Goal: Check status: Check status

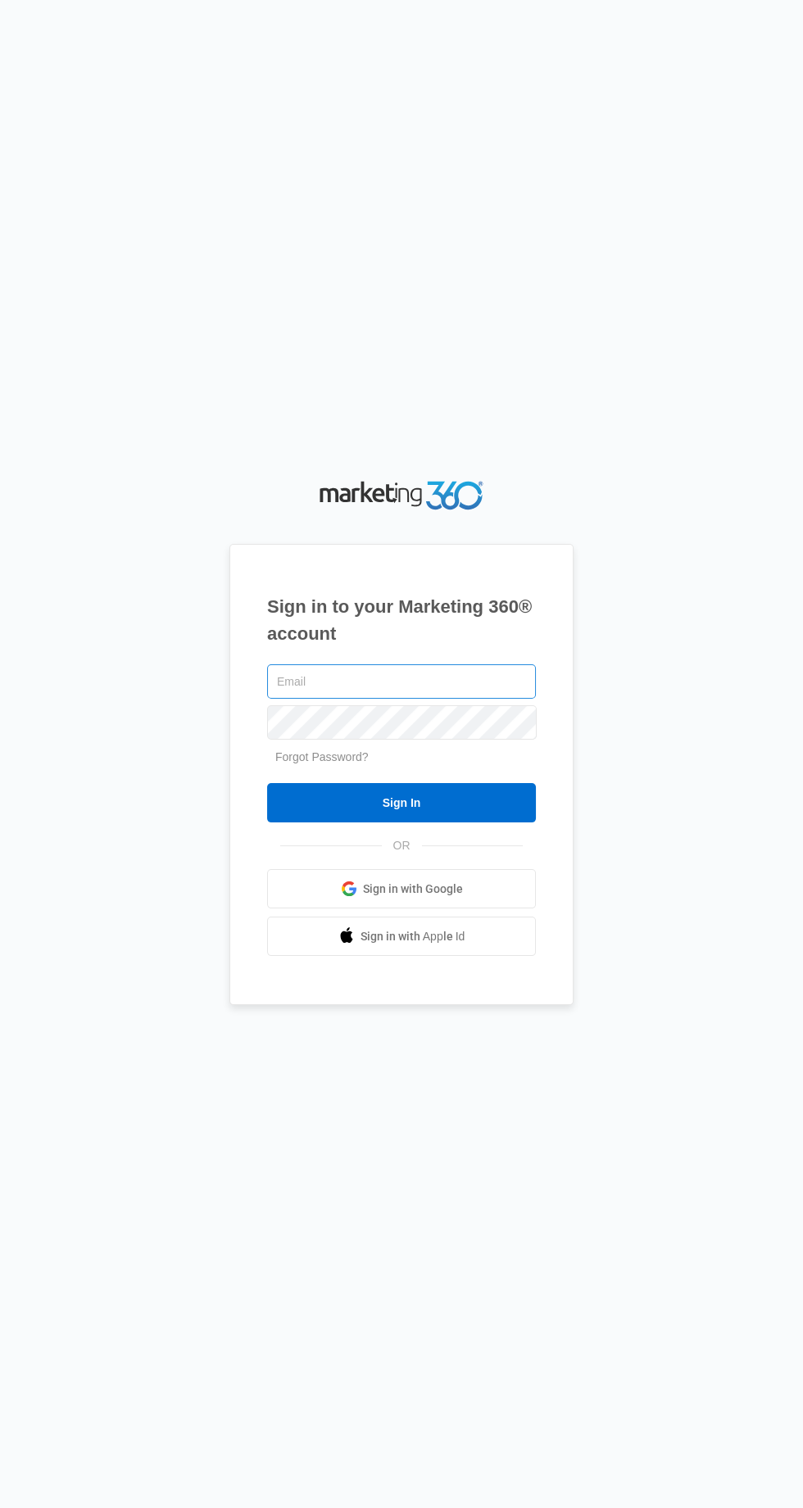
click at [513, 699] on input "text" at bounding box center [401, 681] width 269 height 34
type input "[EMAIL_ADDRESS][DOMAIN_NAME]"
click at [267, 783] on input "Sign In" at bounding box center [401, 802] width 269 height 39
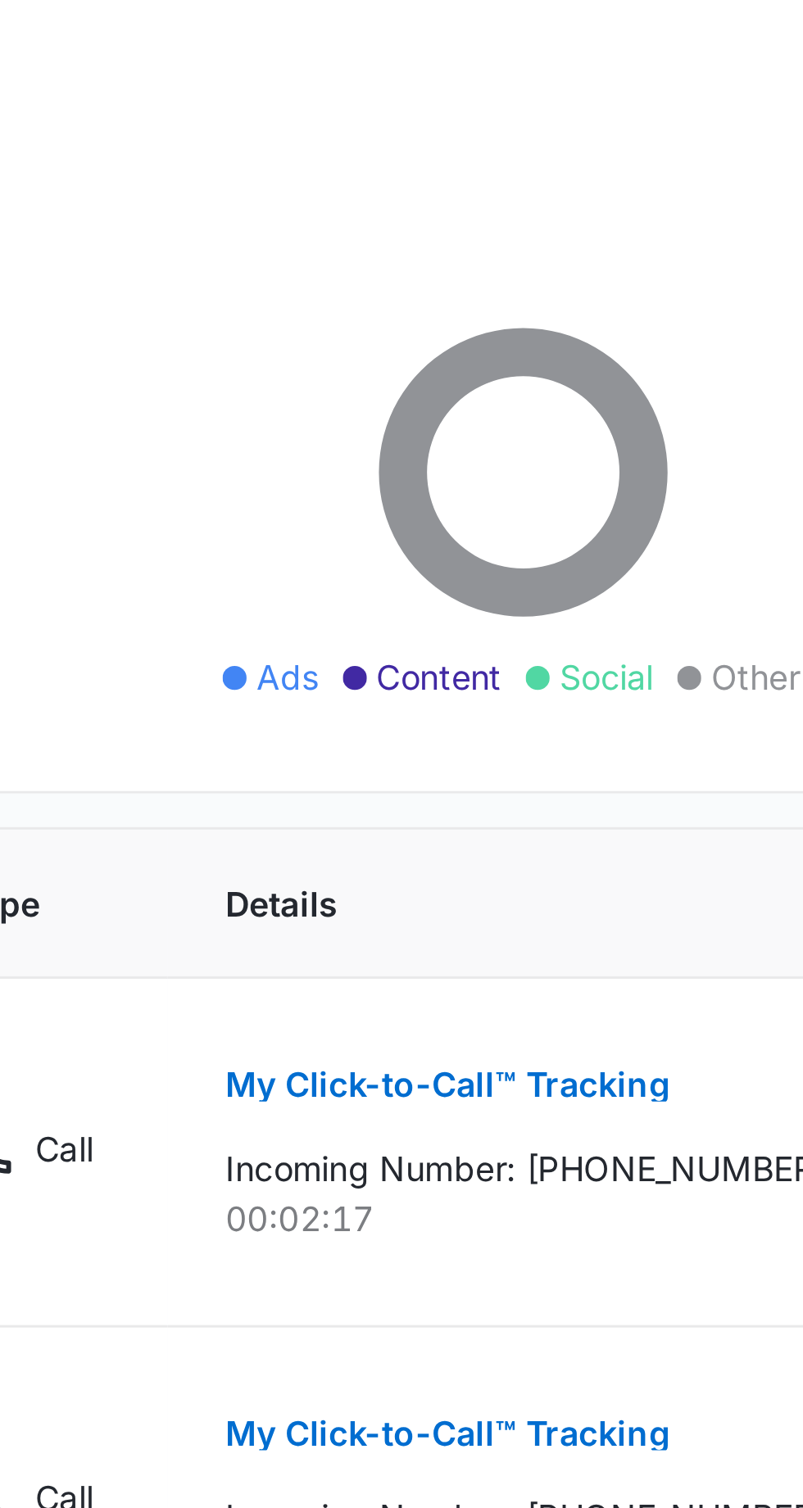
scroll to position [11, 0]
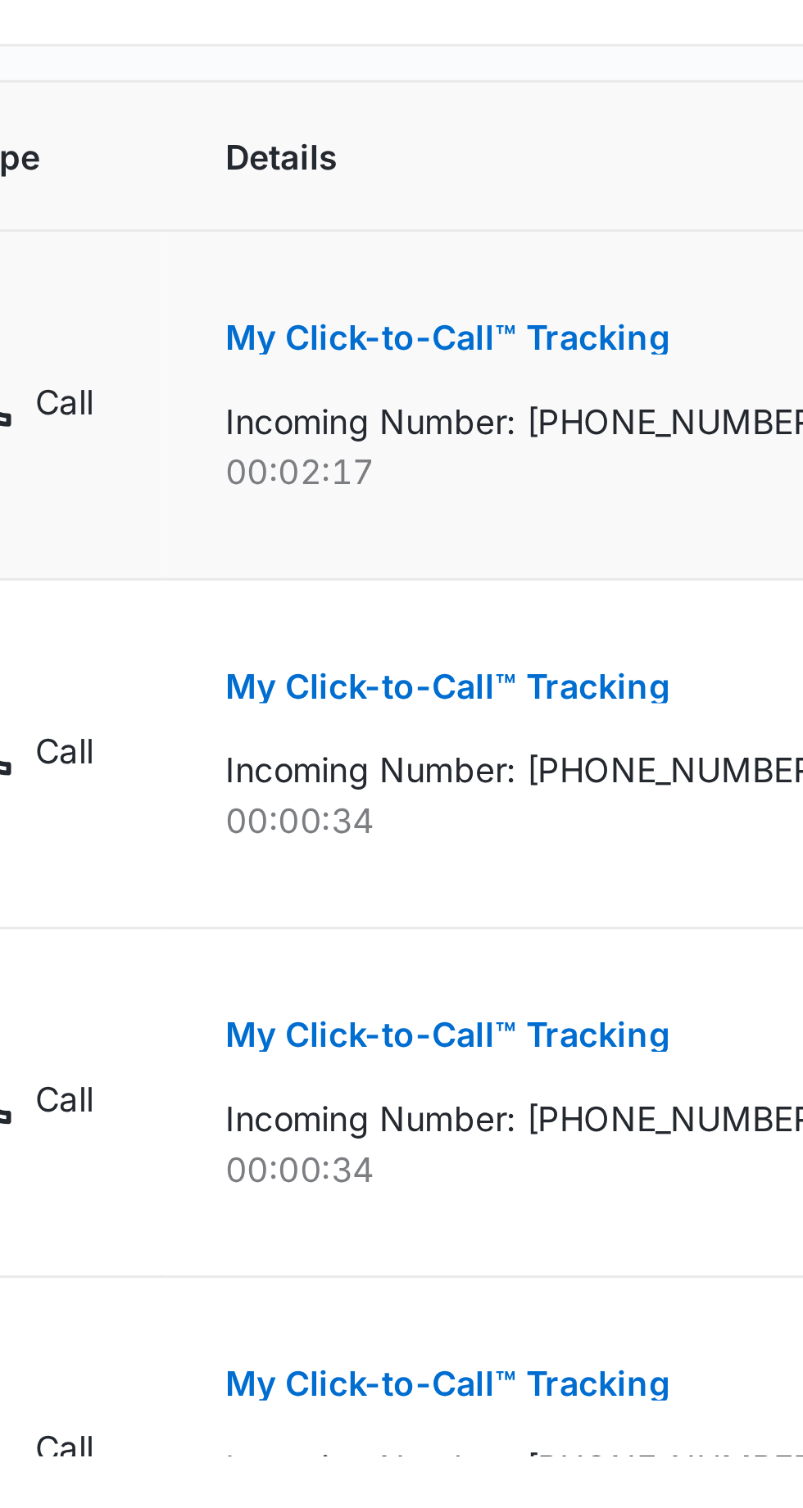
click at [325, 1127] on p "My Click-to-Call™ Tracking" at bounding box center [376, 1126] width 152 height 11
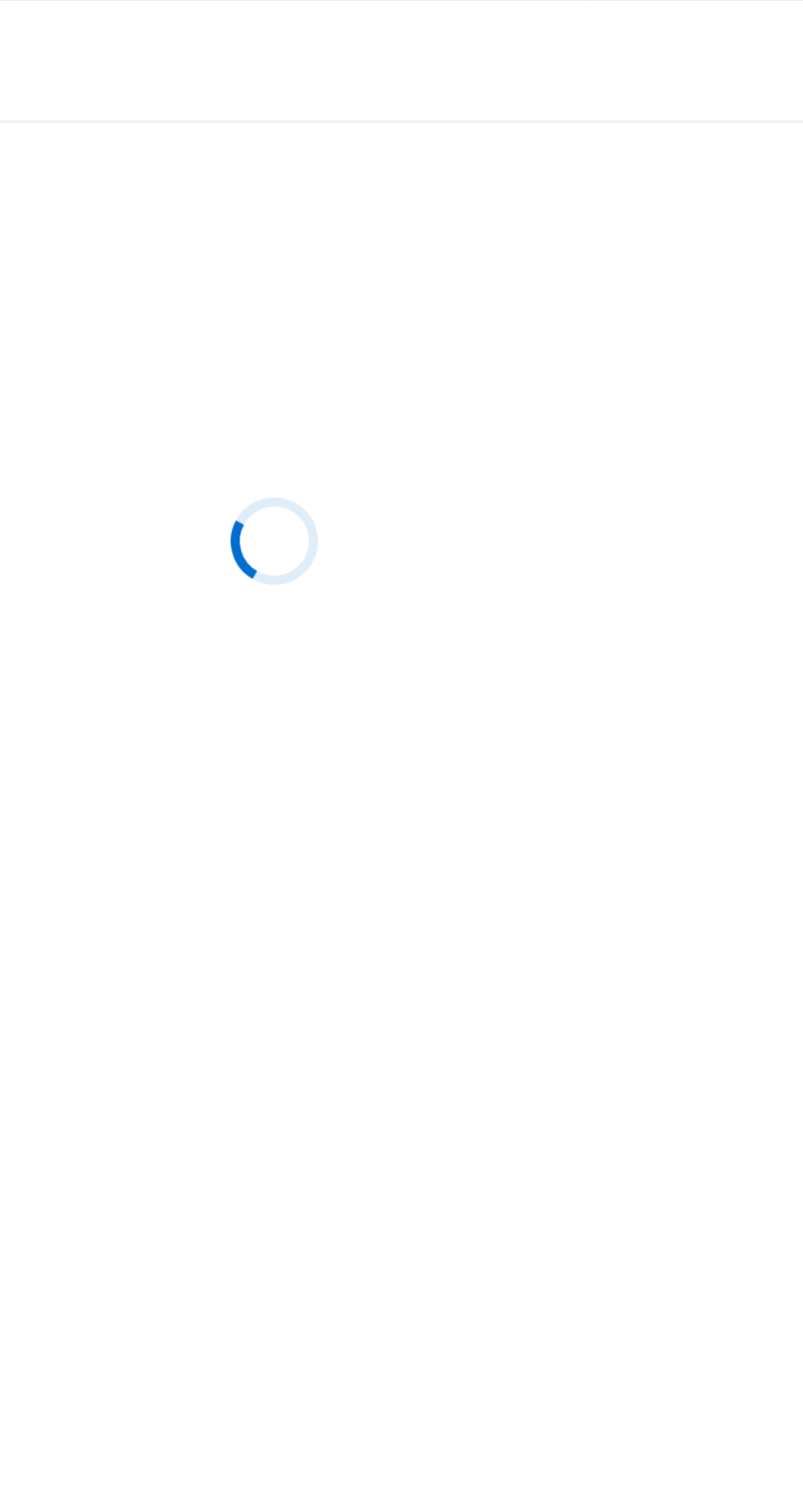
scroll to position [0, 0]
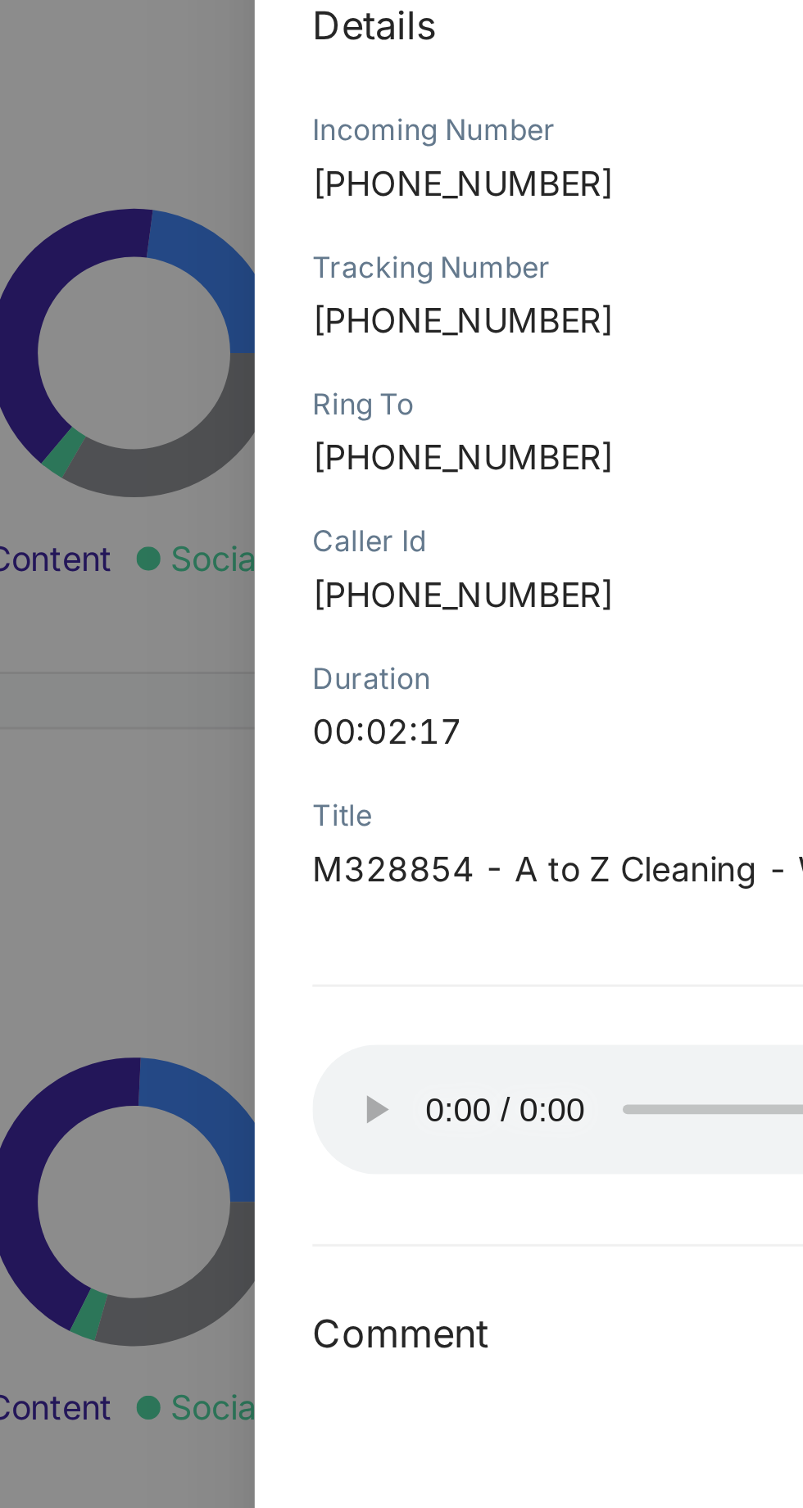
click at [461, 306] on div "My Click-to-Call™ Tracking 10/08/2025 at 09:02am Type : Call Details Incoming N…" at bounding box center [622, 775] width 360 height 1466
click at [444, 308] on div "My Click-to-Call™ Tracking 10/08/2025 at 09:02am Type : Call Details Incoming N…" at bounding box center [622, 775] width 360 height 1466
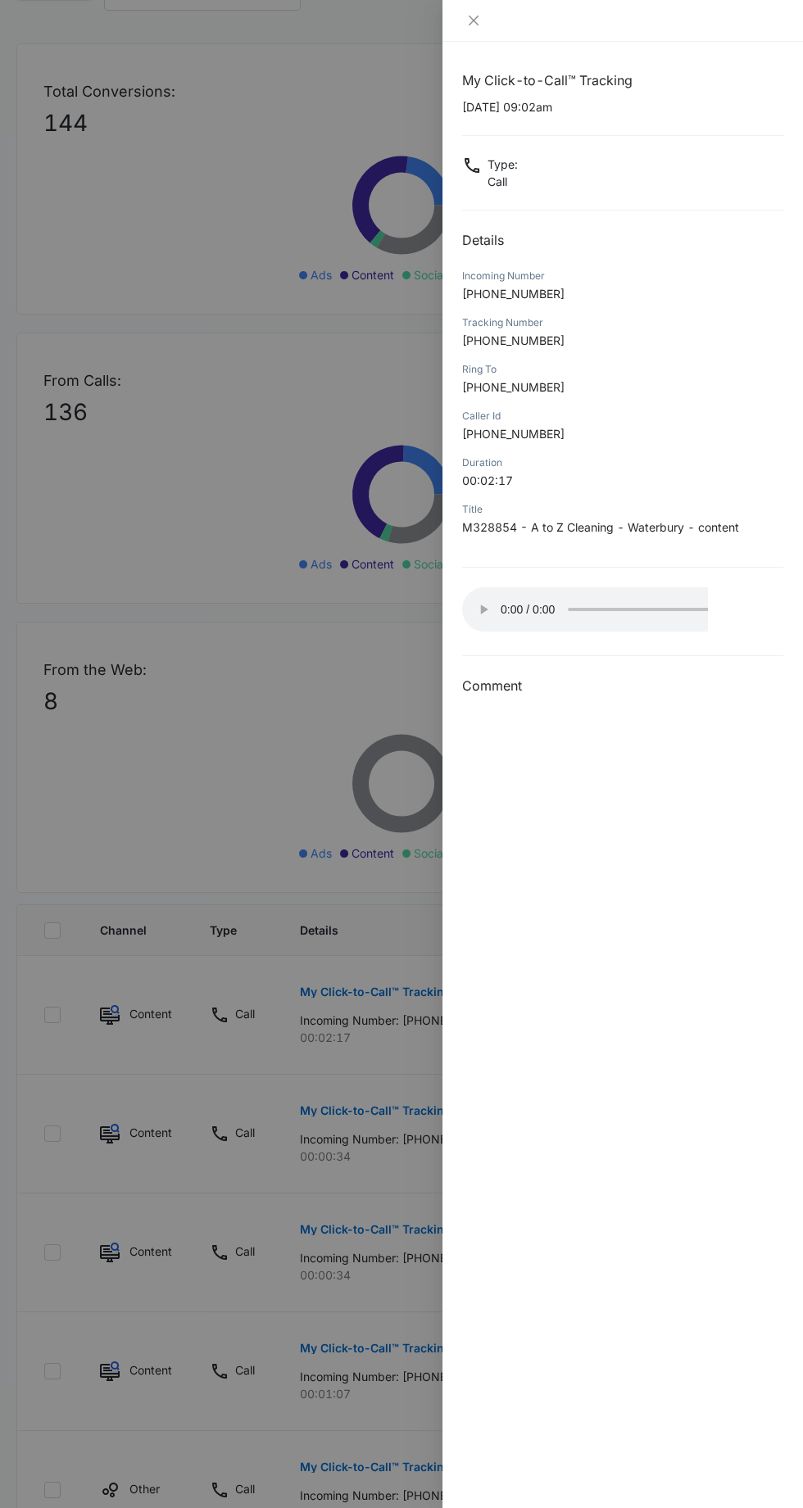
scroll to position [145, 0]
click at [461, 18] on div at bounding box center [622, 21] width 360 height 42
click at [457, 31] on div at bounding box center [622, 21] width 360 height 42
click at [464, 20] on button "Close" at bounding box center [473, 20] width 23 height 15
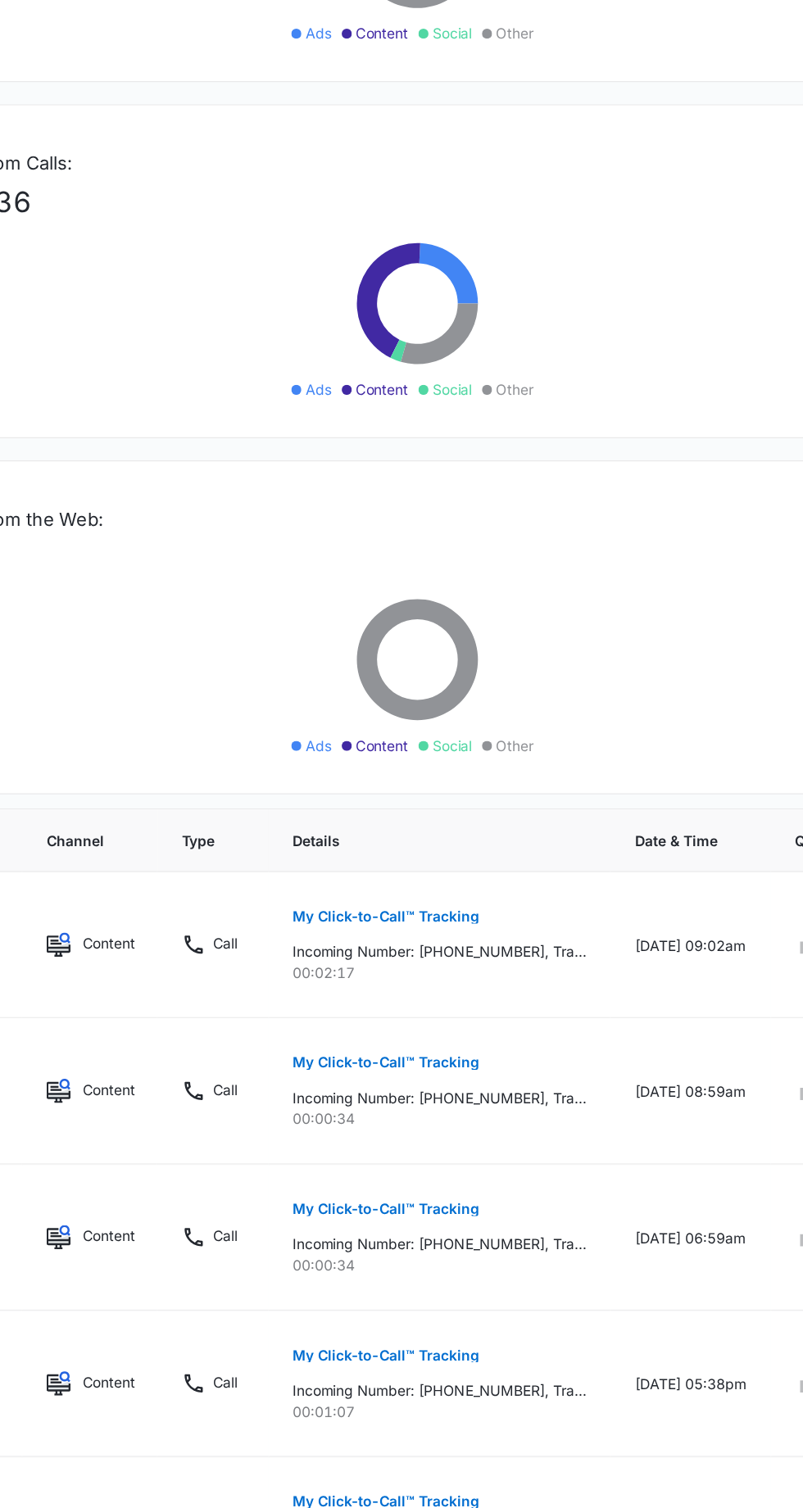
scroll to position [150, 0]
